Goal: Task Accomplishment & Management: Use online tool/utility

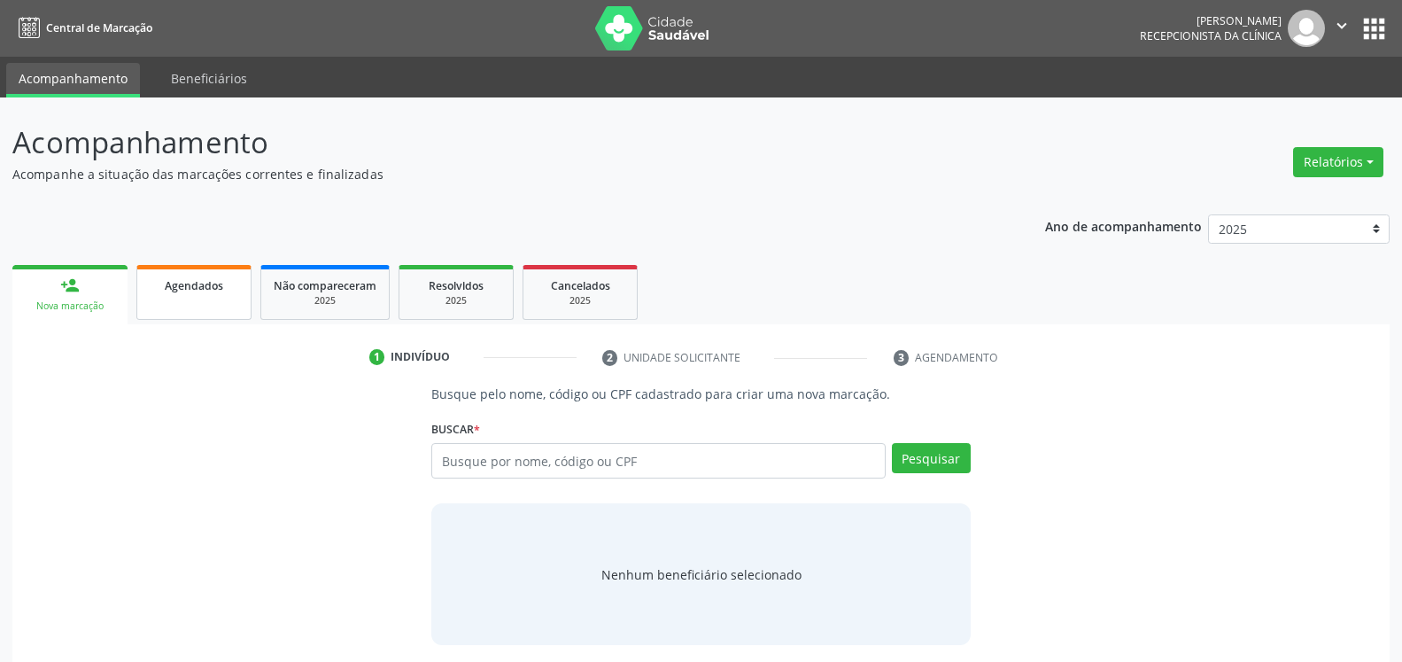
click at [184, 303] on link "Agendados" at bounding box center [193, 292] width 115 height 55
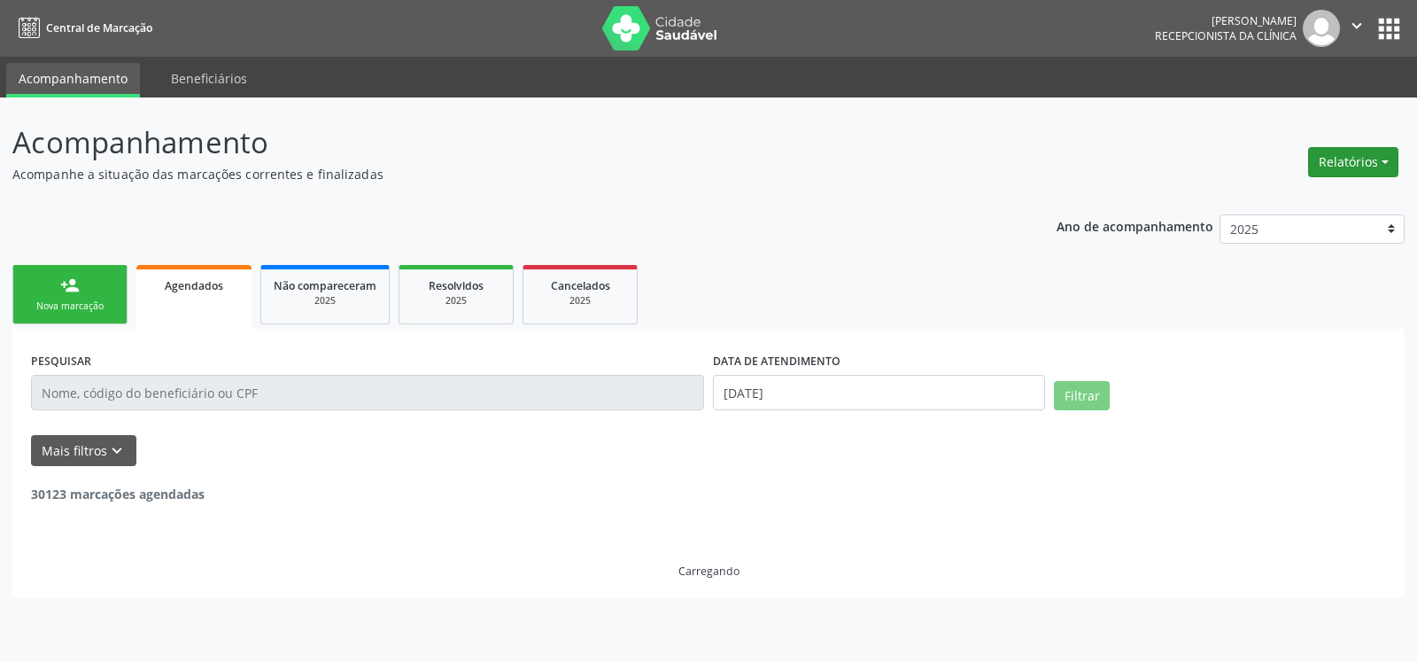
click at [1354, 163] on button "Relatórios" at bounding box center [1353, 162] width 90 height 30
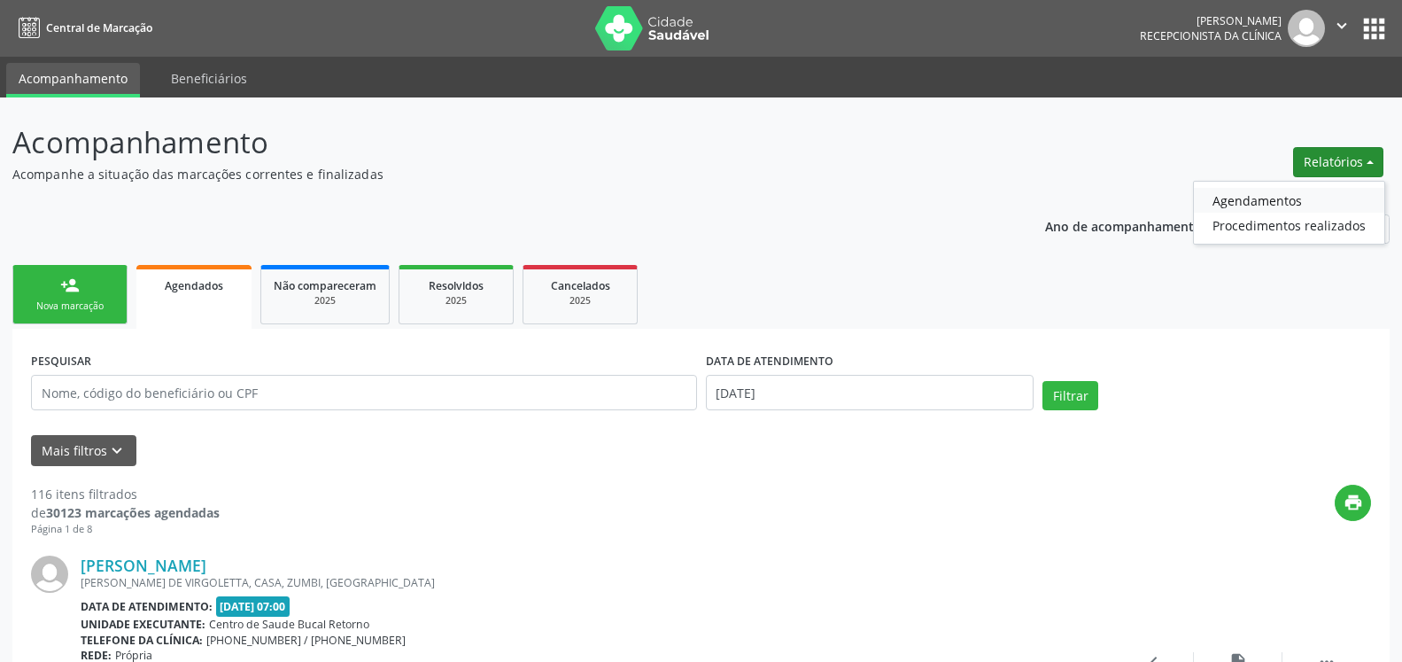
click at [1245, 201] on link "Agendamentos" at bounding box center [1289, 200] width 190 height 25
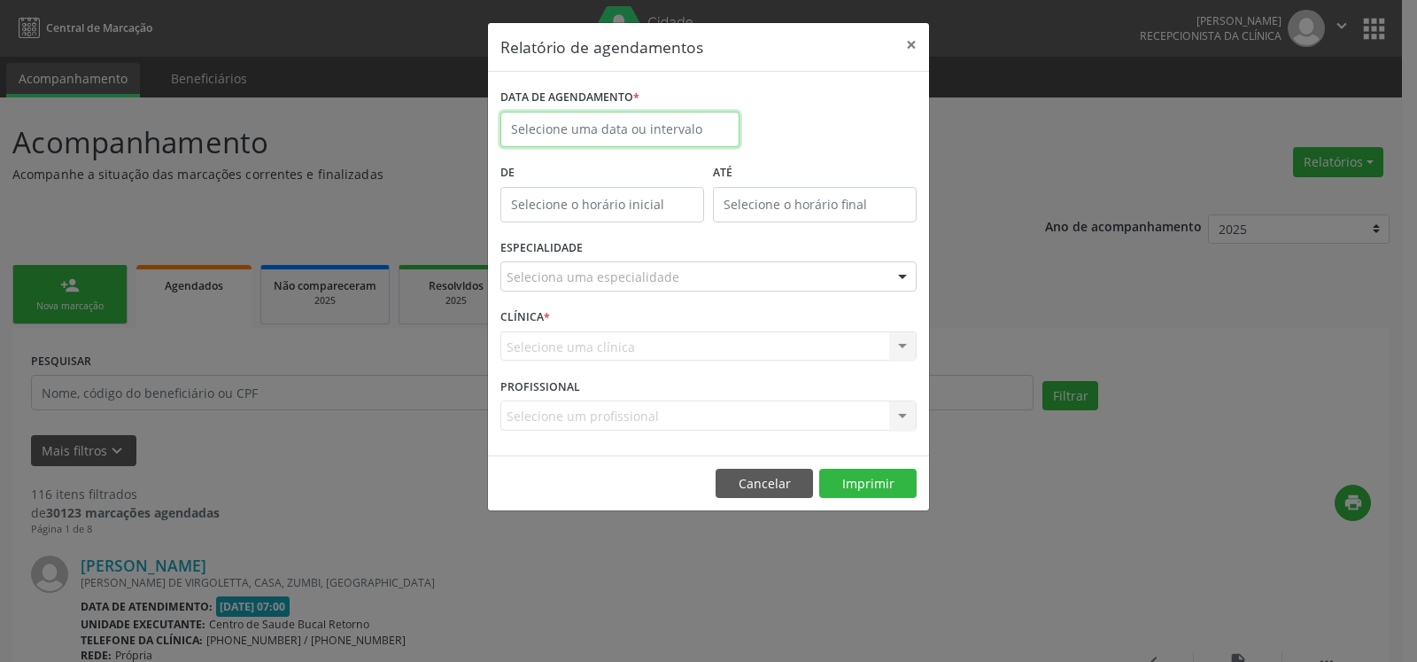
click at [637, 127] on input "text" at bounding box center [619, 129] width 239 height 35
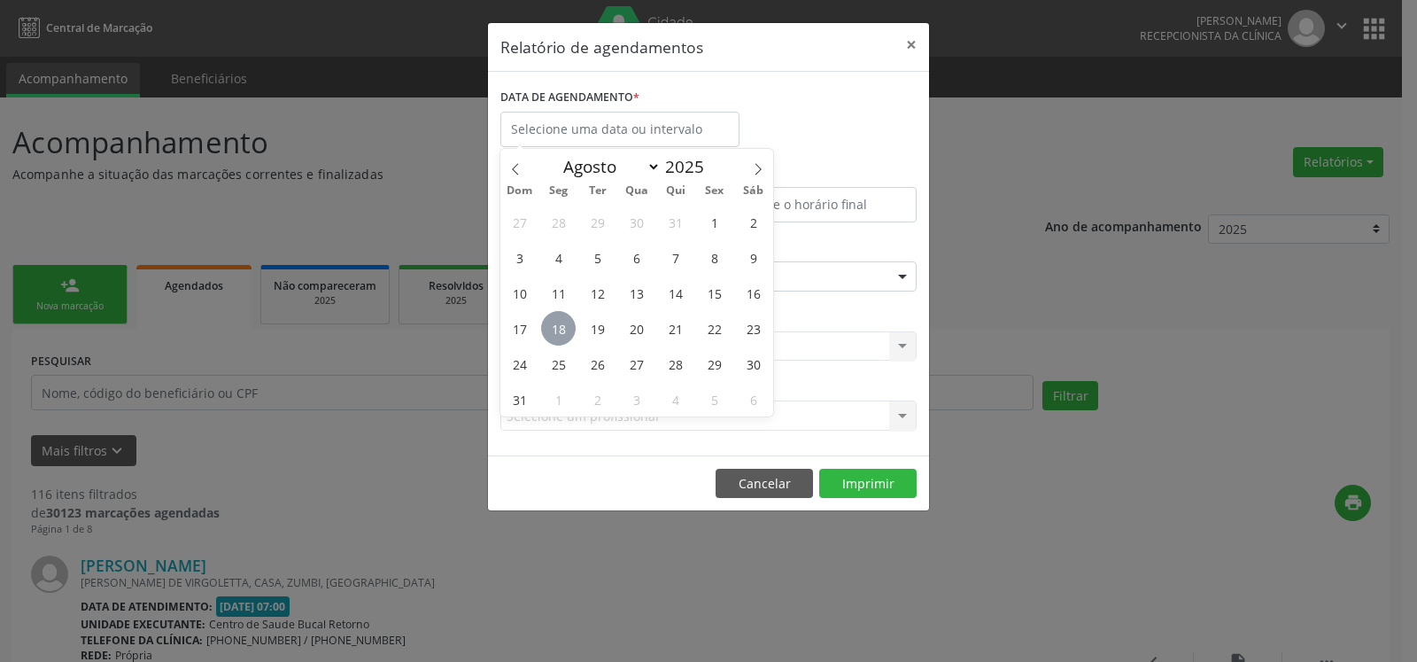
click at [561, 328] on span "18" at bounding box center [558, 328] width 35 height 35
type input "[DATE]"
click at [561, 328] on span "18" at bounding box center [558, 328] width 35 height 35
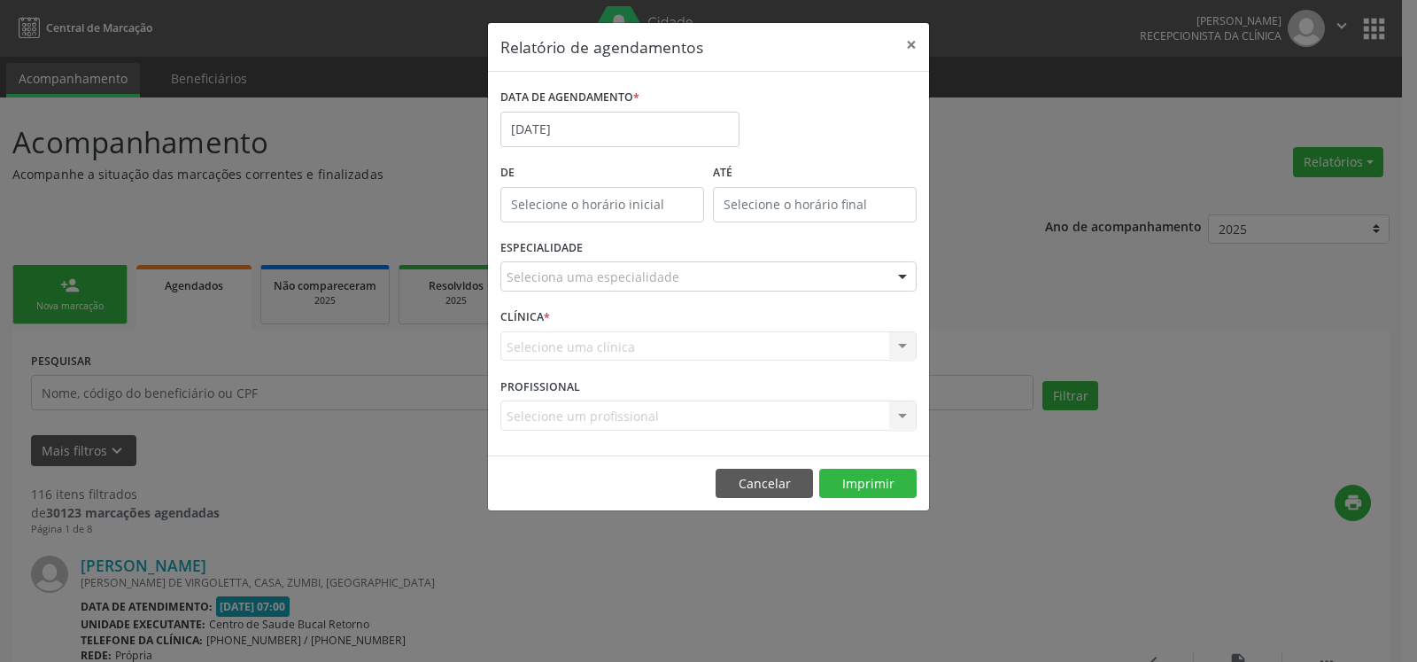
click at [680, 273] on div "Seleciona uma especialidade" at bounding box center [708, 276] width 416 height 30
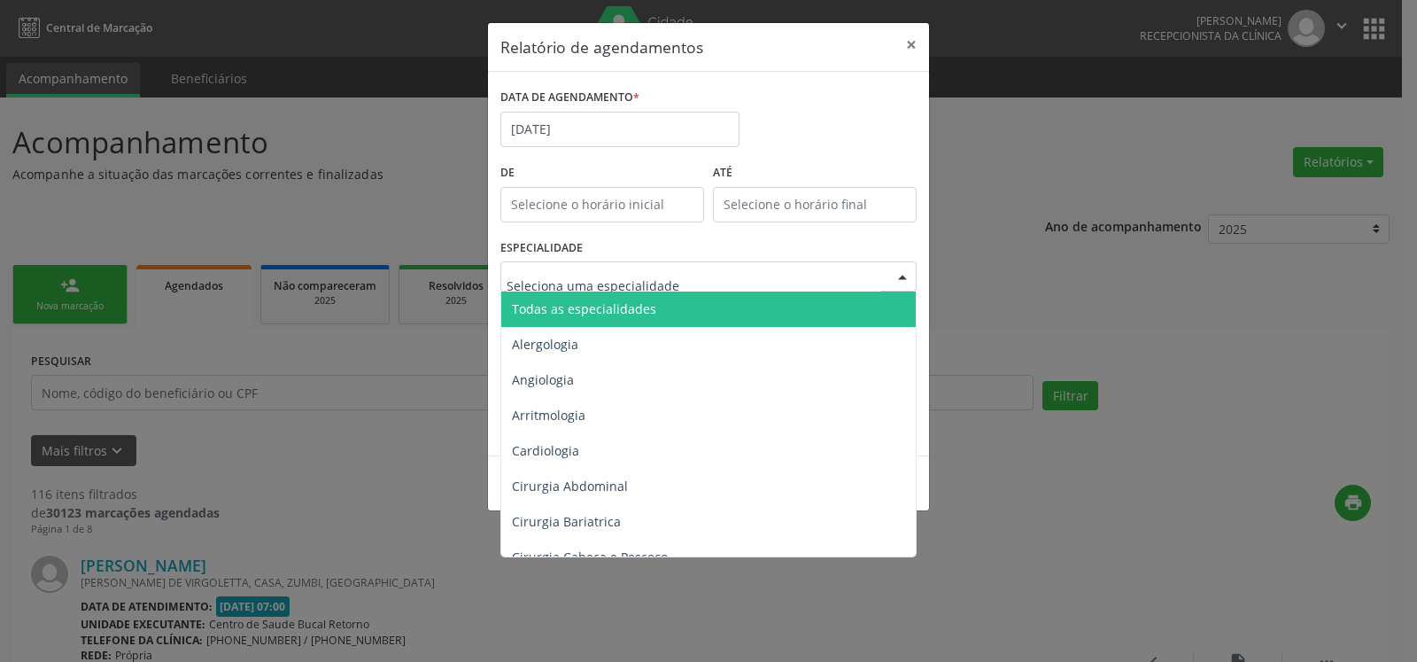
click at [681, 317] on span "Todas as especialidades" at bounding box center [709, 308] width 417 height 35
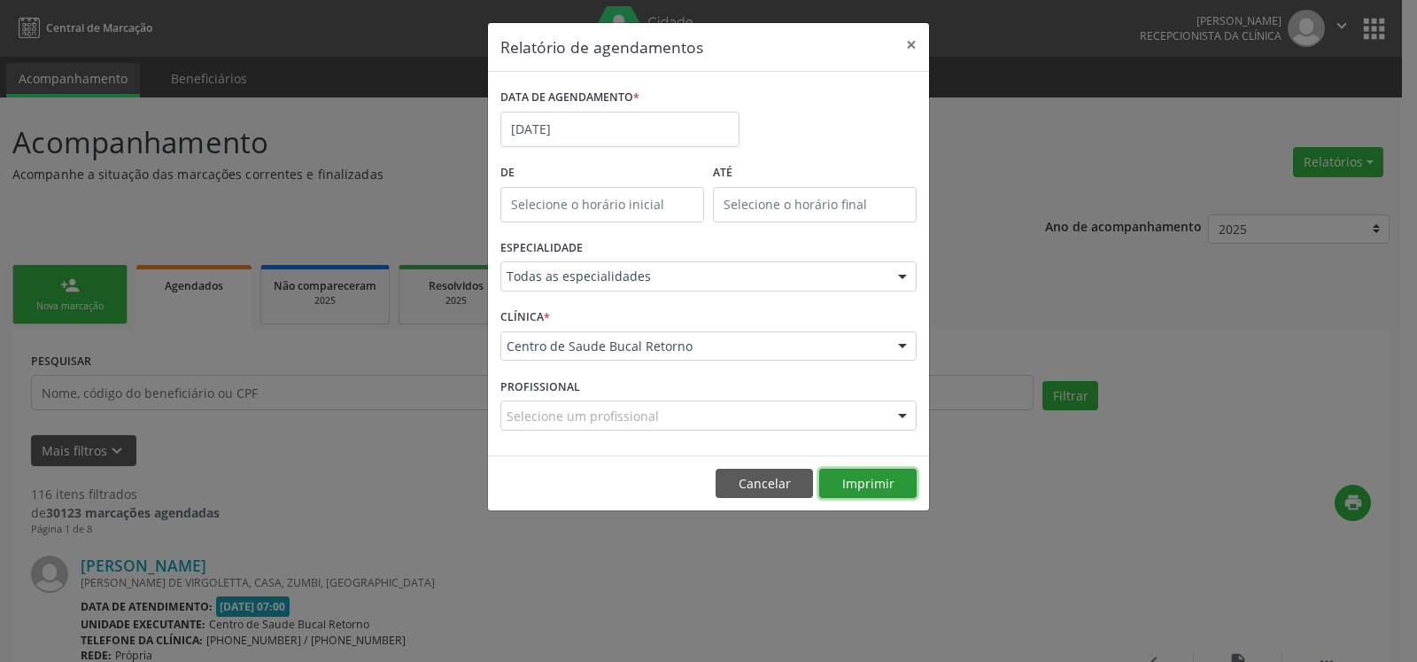
click at [850, 486] on button "Imprimir" at bounding box center [867, 483] width 97 height 30
click at [911, 51] on button "×" at bounding box center [911, 44] width 35 height 43
